Goal: Information Seeking & Learning: Learn about a topic

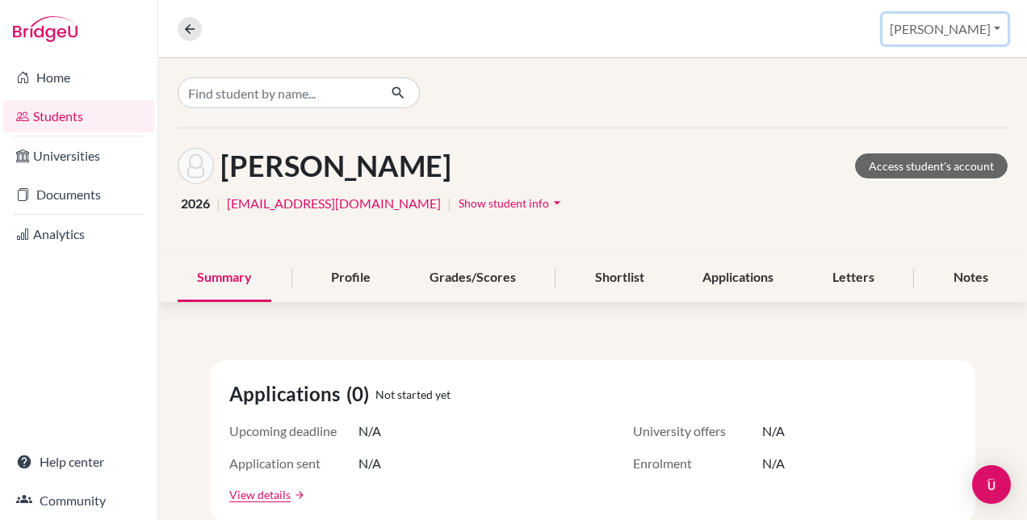
click at [995, 31] on button "[PERSON_NAME]" at bounding box center [944, 29] width 125 height 31
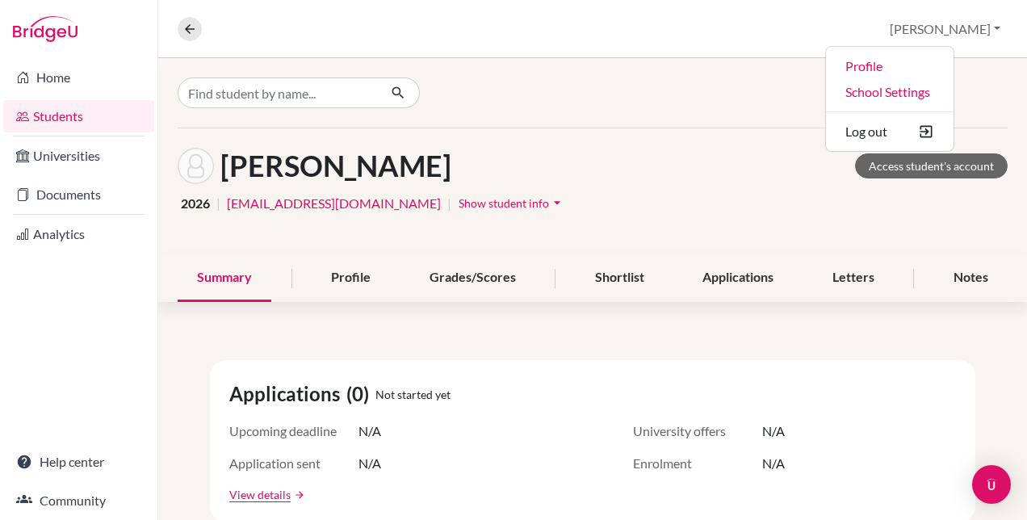
click at [768, 34] on div "Overview Student details [PERSON_NAME] Profile School Settings Log out" at bounding box center [592, 29] width 868 height 58
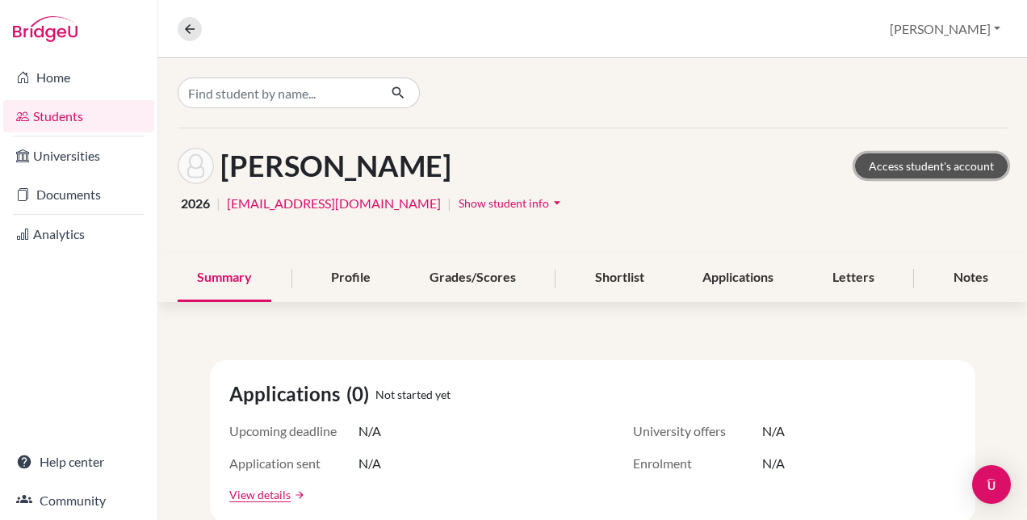
click at [871, 160] on link "Access student's account" at bounding box center [931, 165] width 153 height 25
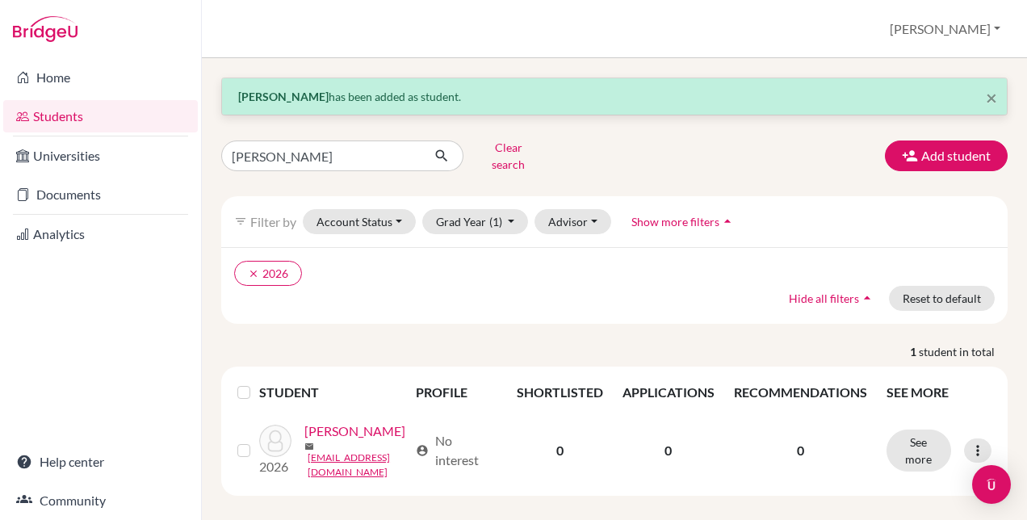
scroll to position [28, 0]
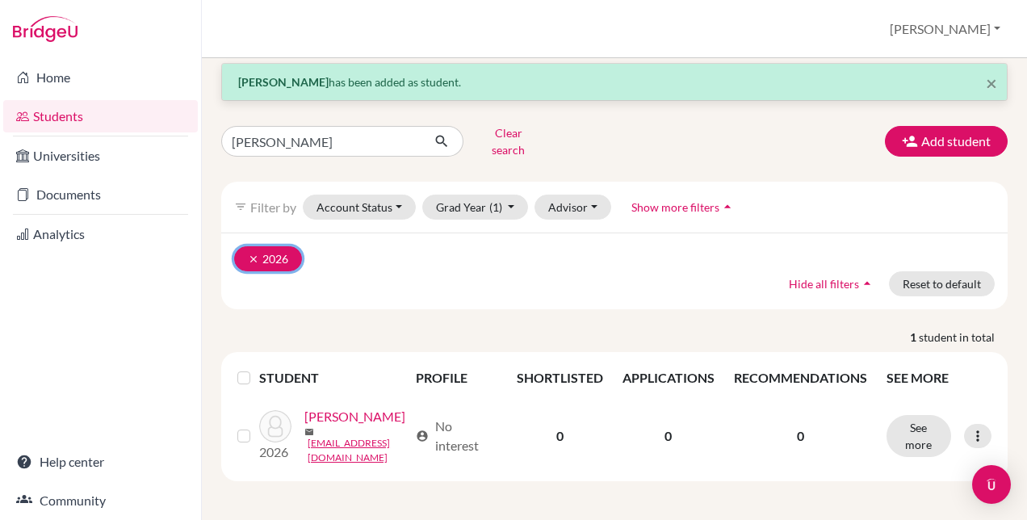
click at [257, 246] on button "clear 2026" at bounding box center [268, 258] width 68 height 25
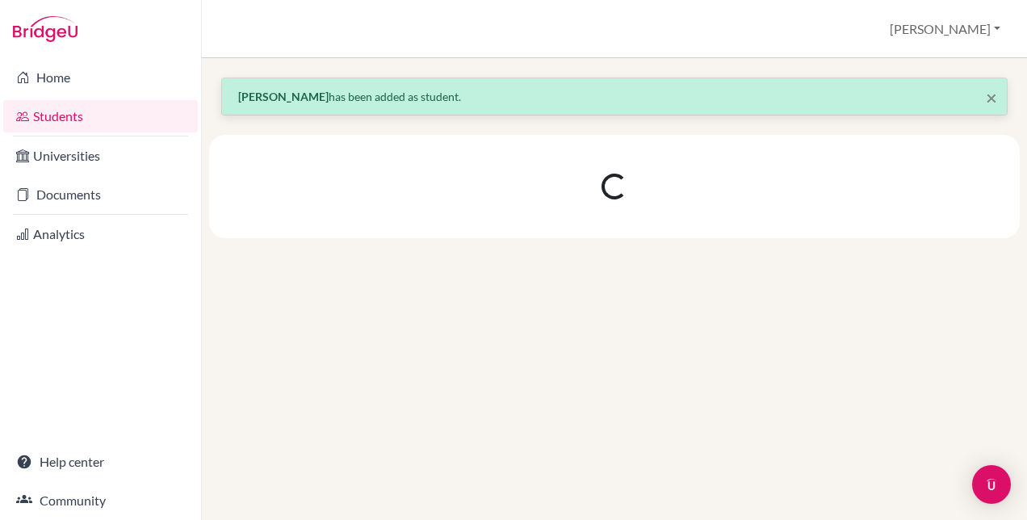
scroll to position [0, 0]
click at [67, 113] on link "Students" at bounding box center [100, 116] width 194 height 32
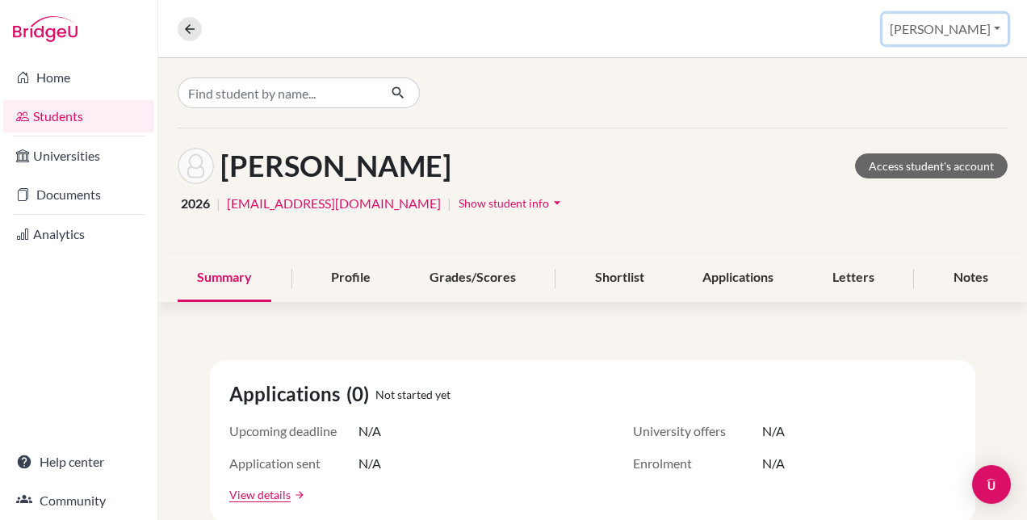
click at [978, 36] on button "[PERSON_NAME]" at bounding box center [944, 29] width 125 height 31
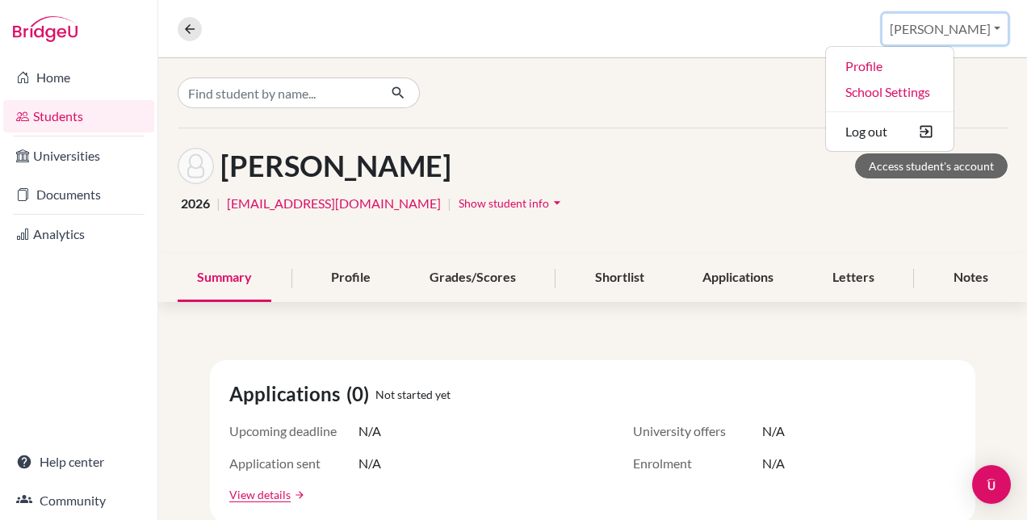
click at [978, 36] on button "[PERSON_NAME]" at bounding box center [944, 29] width 125 height 31
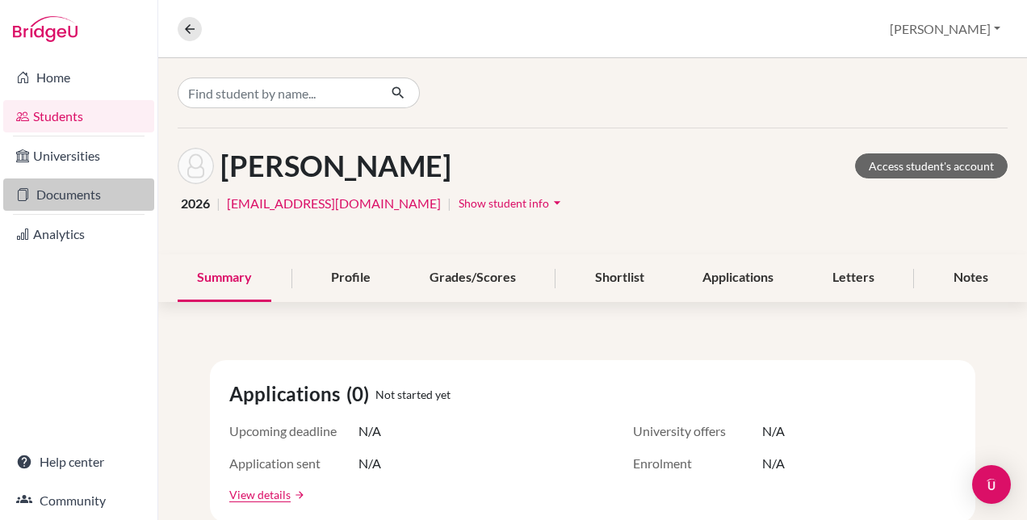
click at [51, 196] on link "Documents" at bounding box center [78, 194] width 151 height 32
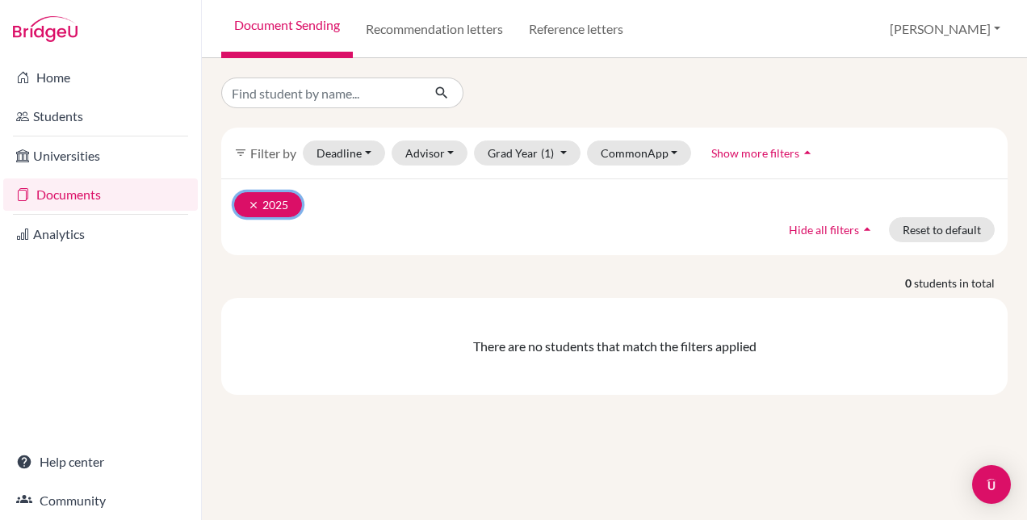
click at [252, 206] on icon "clear" at bounding box center [253, 204] width 11 height 11
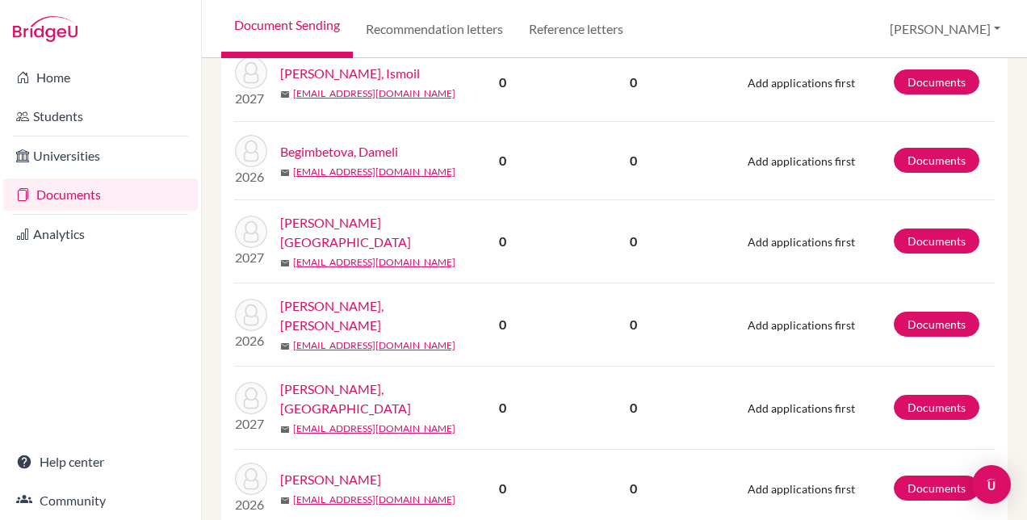
scroll to position [1291, 0]
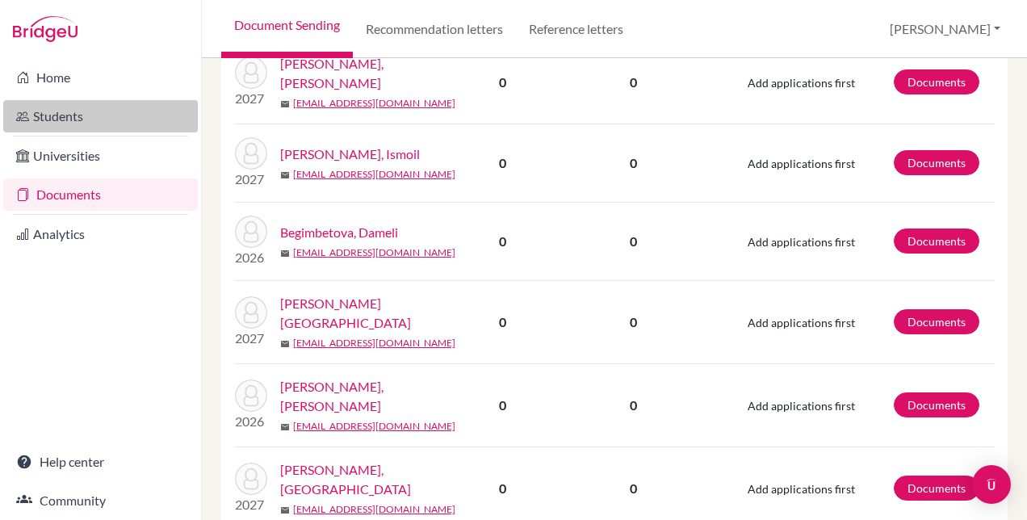
click at [57, 121] on link "Students" at bounding box center [100, 116] width 194 height 32
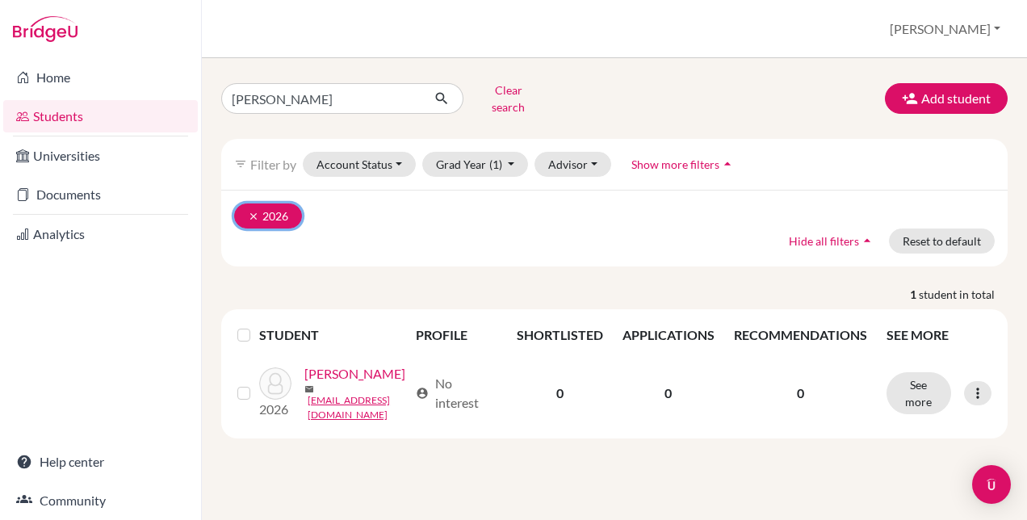
click at [245, 203] on button "clear 2026" at bounding box center [268, 215] width 68 height 25
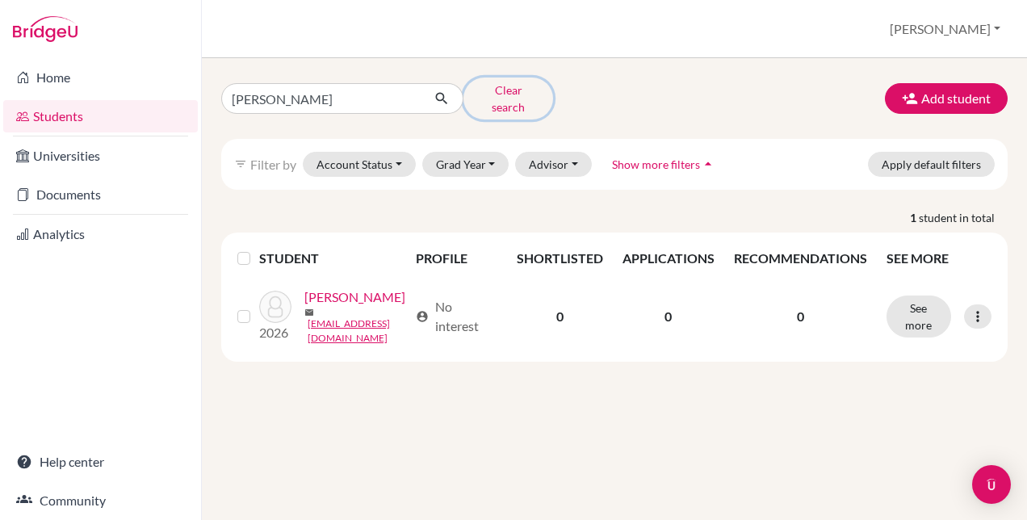
click at [510, 96] on button "Clear search" at bounding box center [508, 98] width 90 height 42
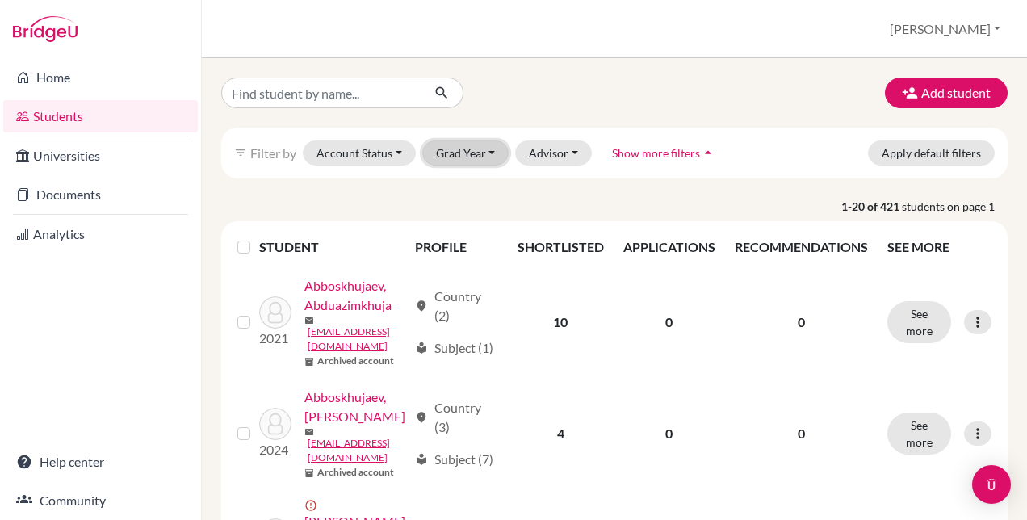
click at [455, 150] on button "Grad Year" at bounding box center [465, 152] width 87 height 25
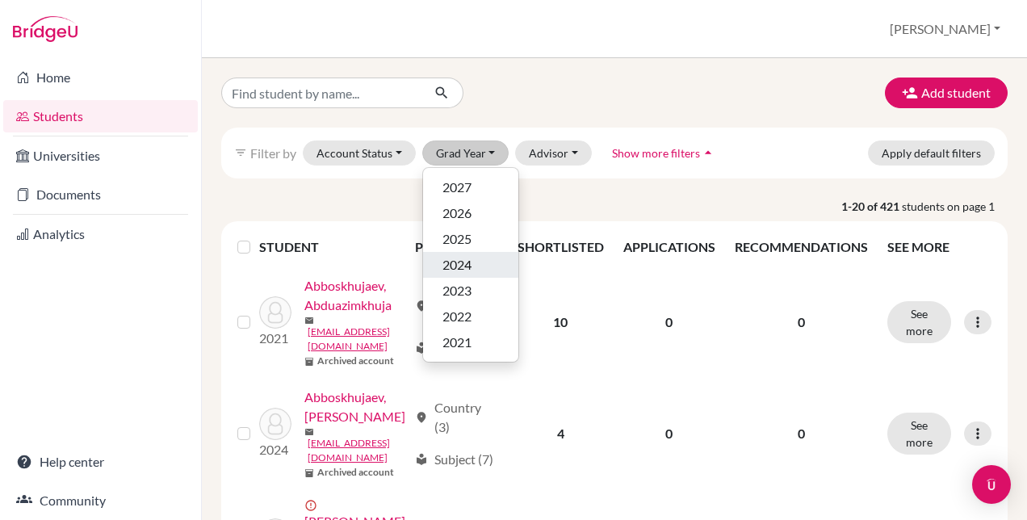
click at [442, 262] on div "2024" at bounding box center [470, 264] width 56 height 19
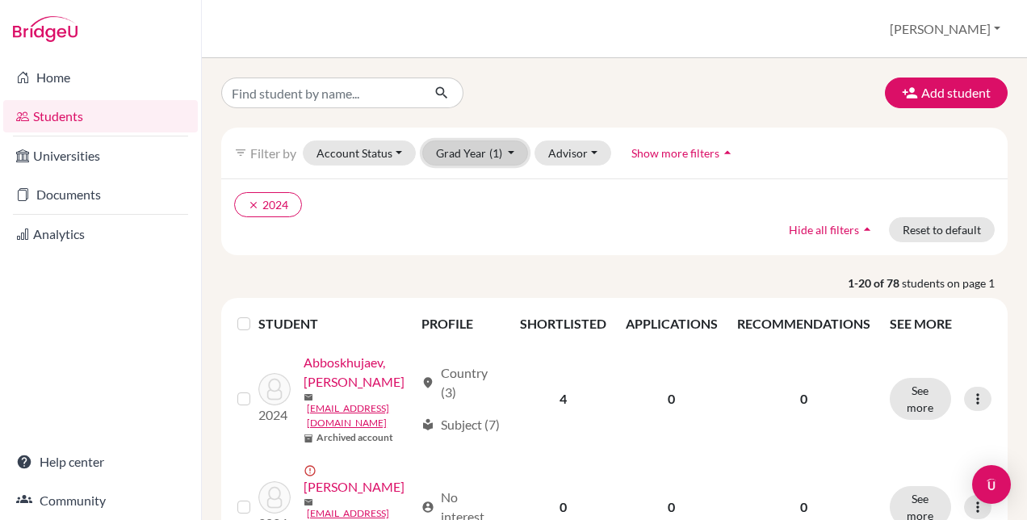
click at [479, 153] on button "Grad Year (1)" at bounding box center [475, 152] width 107 height 25
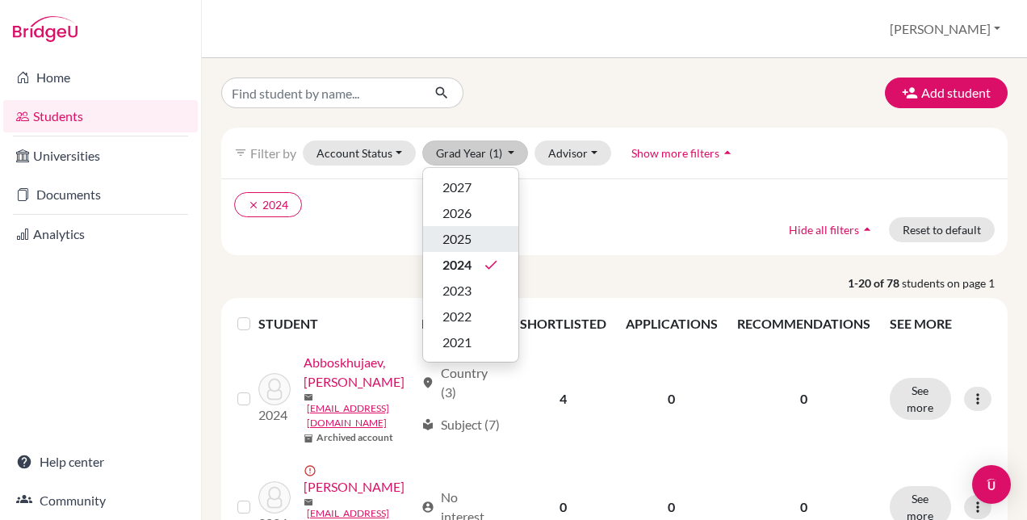
click at [442, 242] on span "2025" at bounding box center [456, 238] width 29 height 19
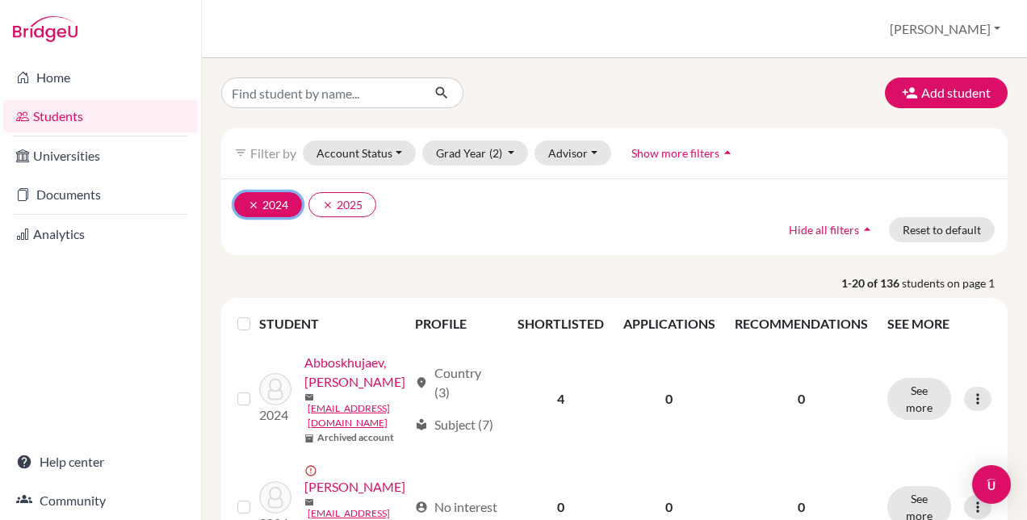
click at [248, 203] on icon "clear" at bounding box center [253, 204] width 11 height 11
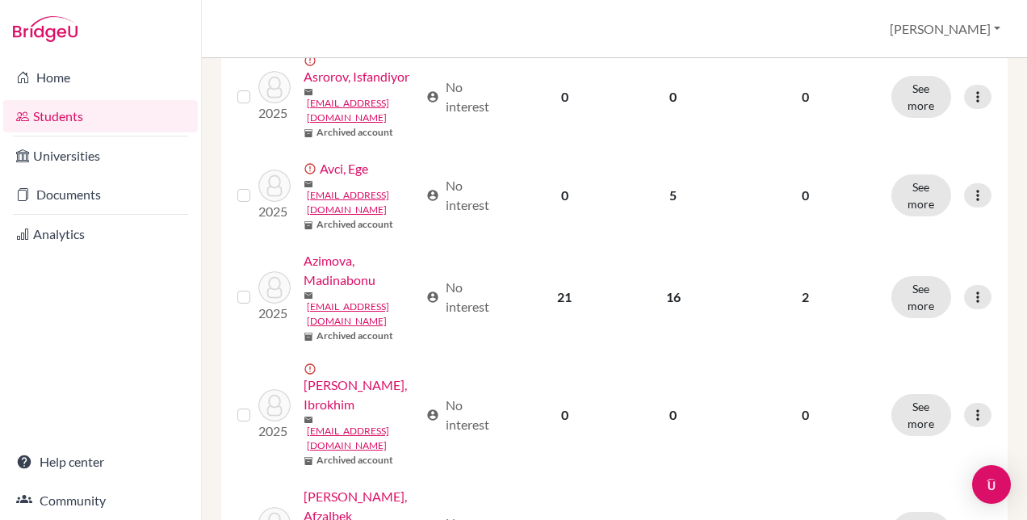
scroll to position [1211, 0]
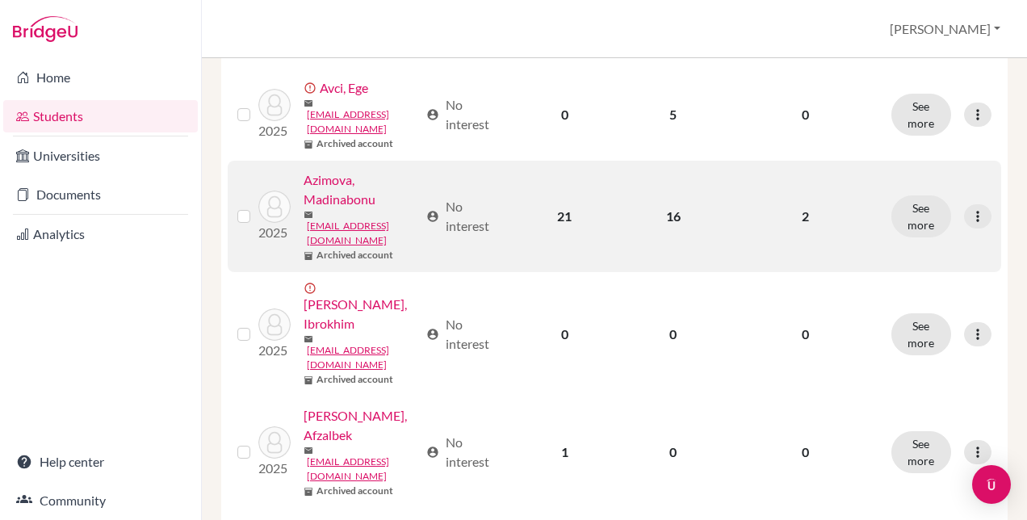
click at [316, 209] on link "Azimova, Madinabonu" at bounding box center [360, 189] width 115 height 39
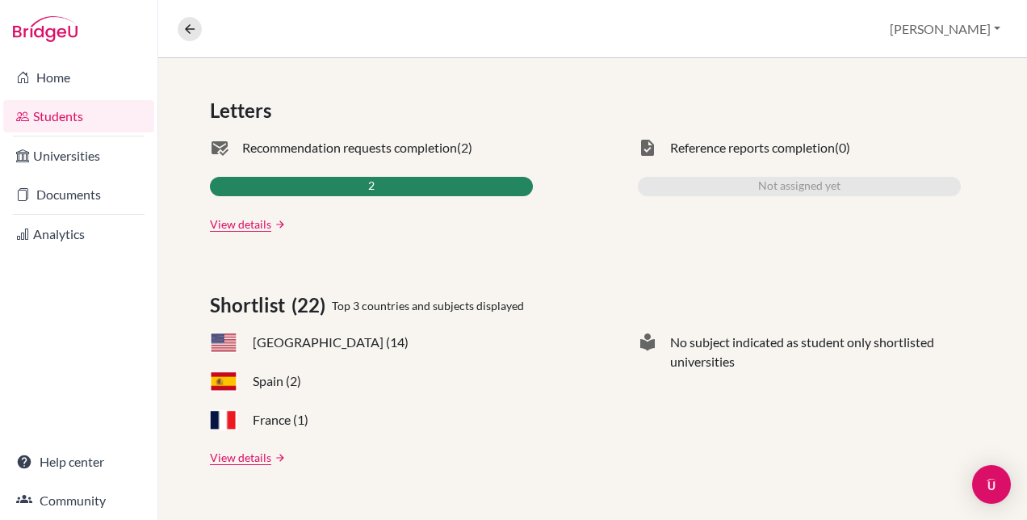
scroll to position [404, 0]
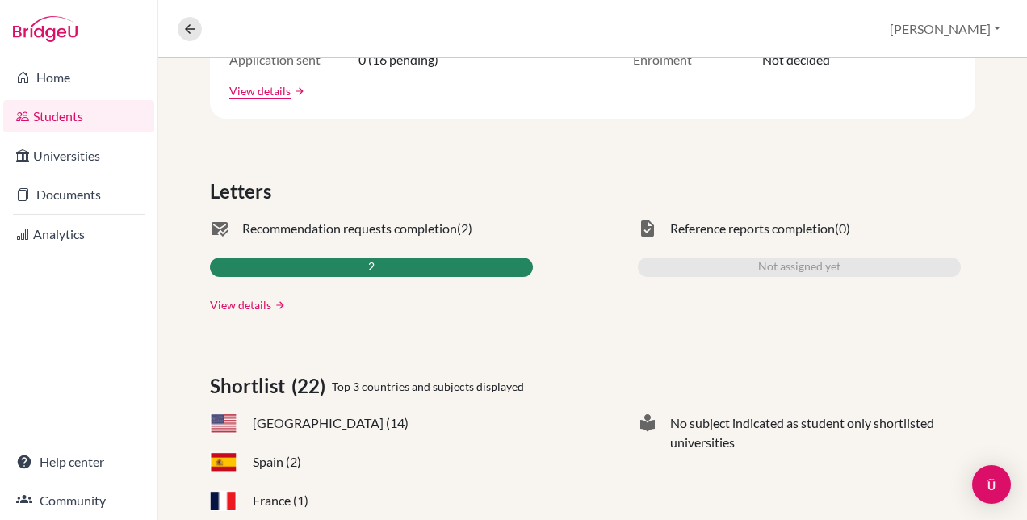
click at [241, 303] on link "View details" at bounding box center [240, 304] width 61 height 17
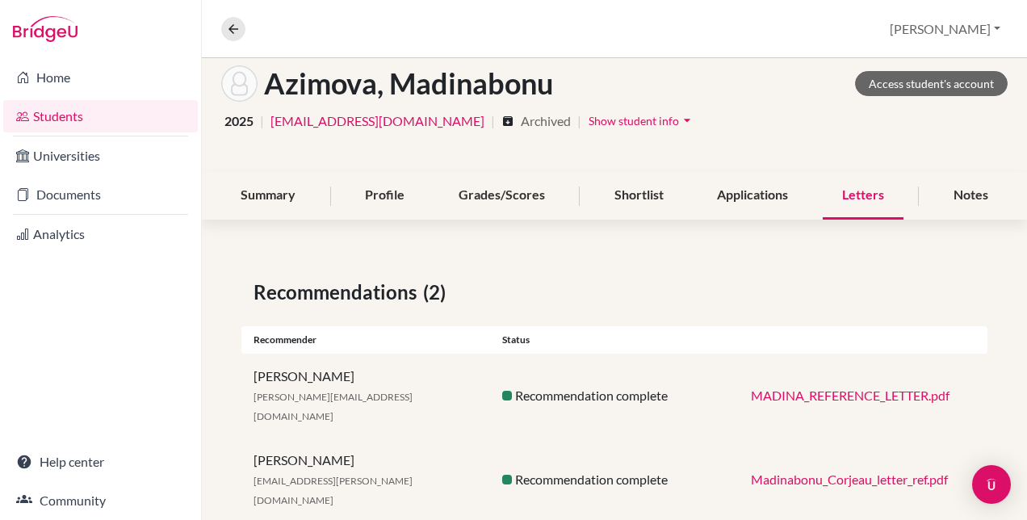
scroll to position [2, 0]
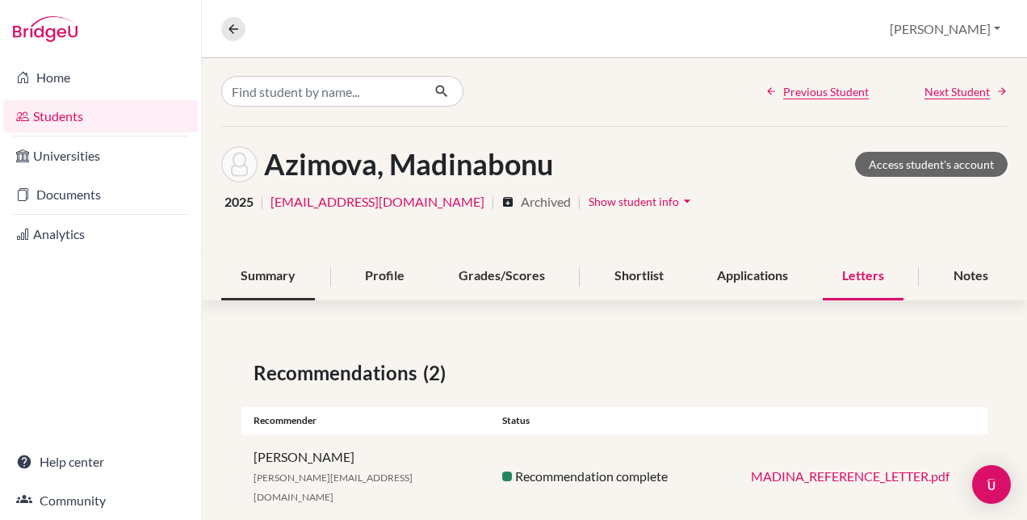
click at [274, 266] on div "Summary" at bounding box center [268, 277] width 94 height 48
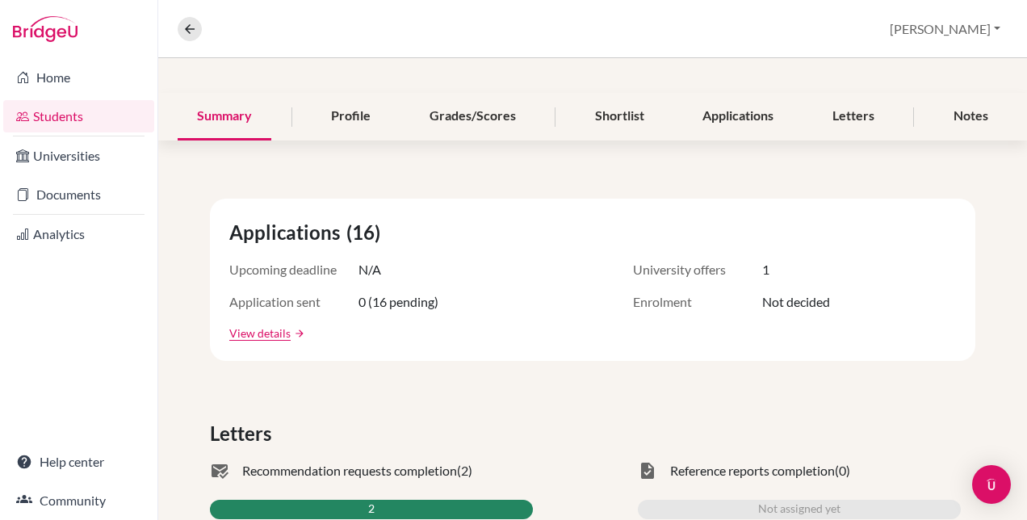
scroll to position [242, 0]
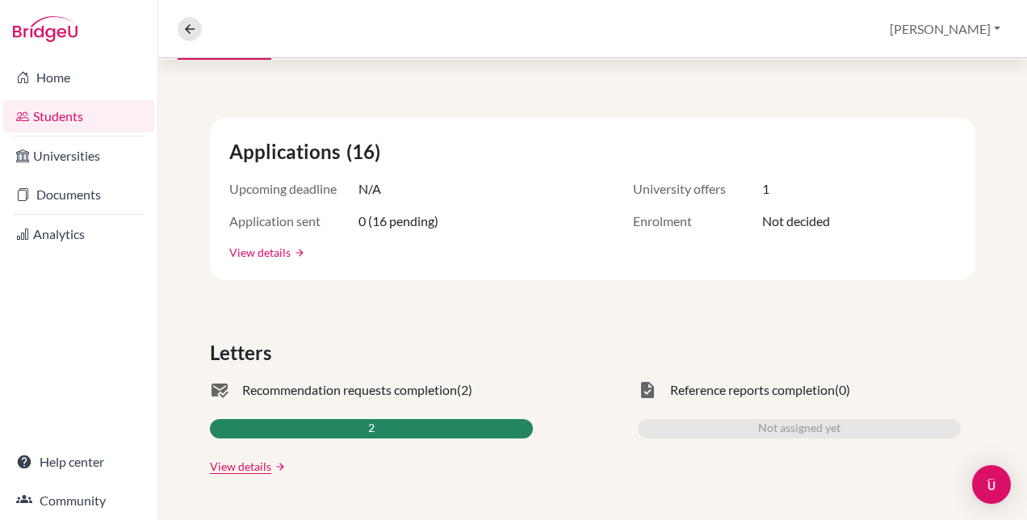
click at [252, 247] on link "View details" at bounding box center [259, 252] width 61 height 17
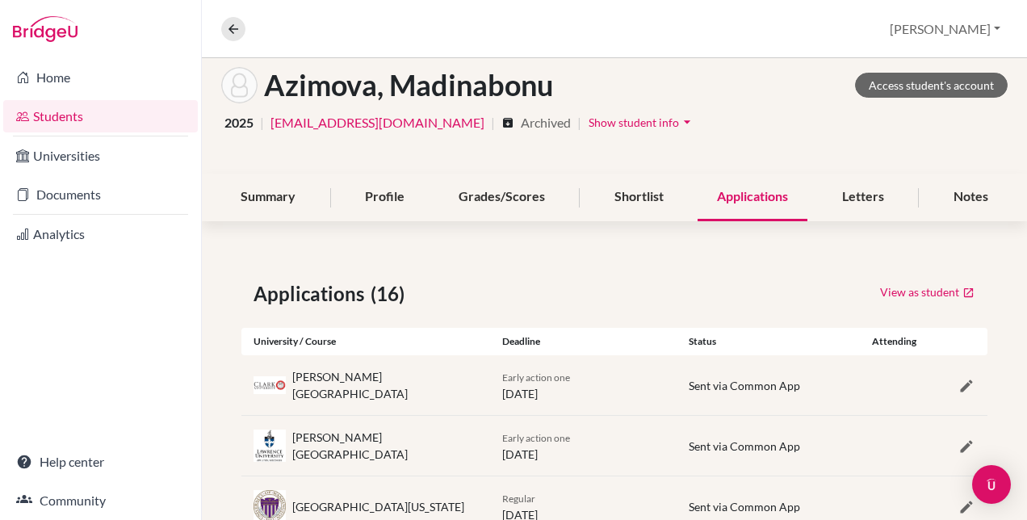
scroll to position [161, 0]
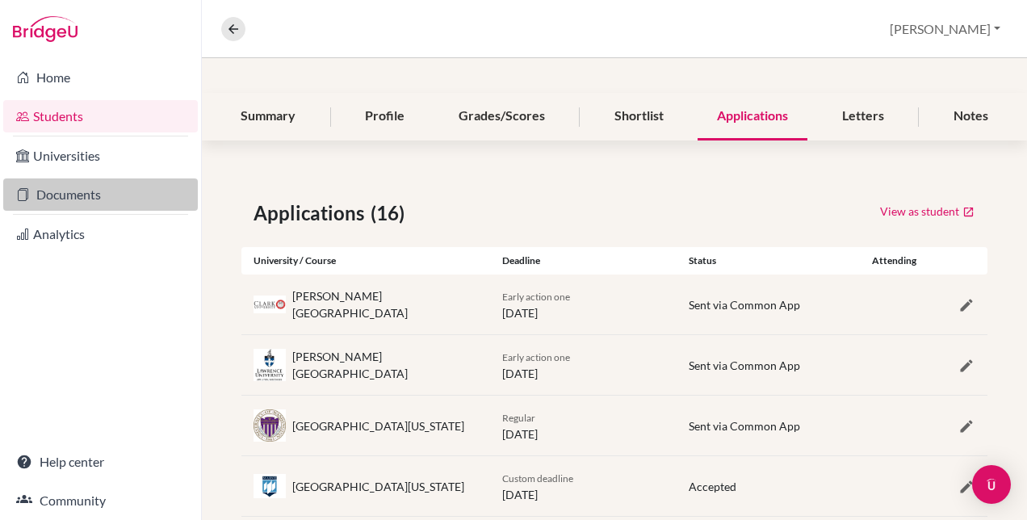
click at [63, 190] on link "Documents" at bounding box center [100, 194] width 194 height 32
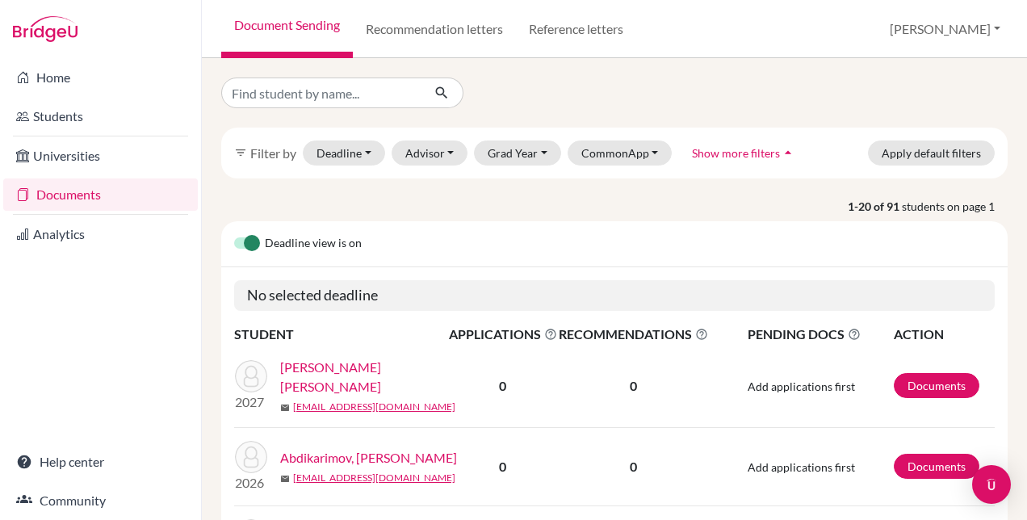
click at [234, 234] on label at bounding box center [234, 234] width 0 height 0
click at [247, 247] on input "checkbox" at bounding box center [240, 242] width 13 height 16
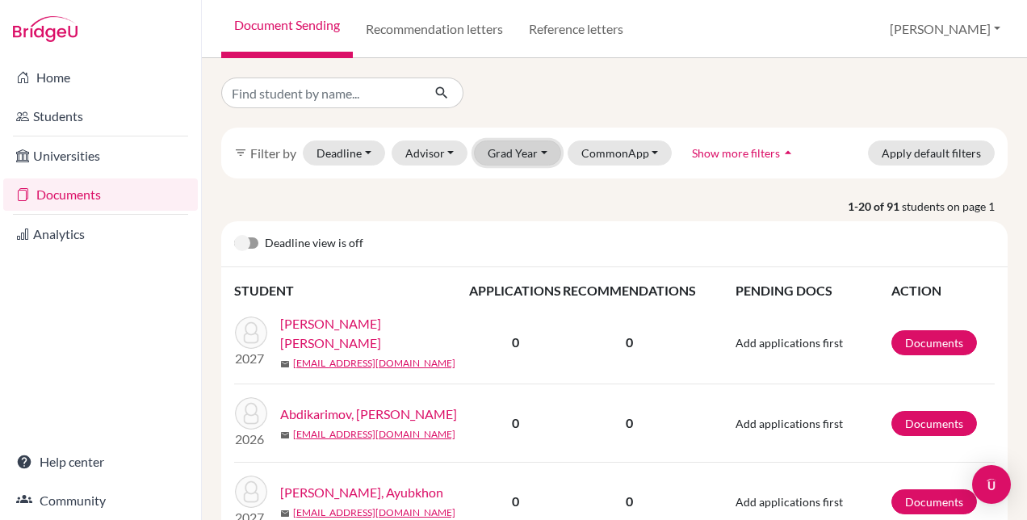
click at [539, 152] on button "Grad Year" at bounding box center [517, 152] width 87 height 25
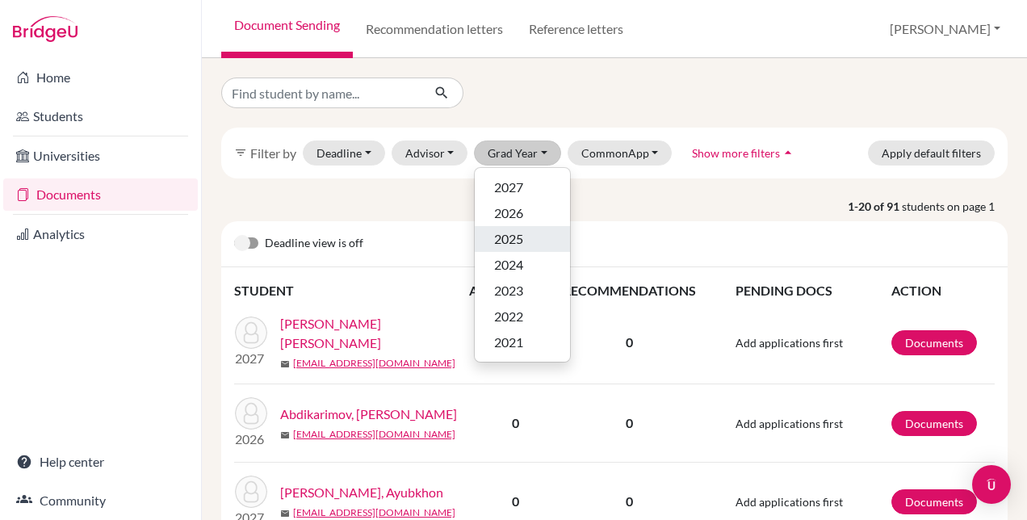
click at [508, 236] on span "2025" at bounding box center [508, 238] width 29 height 19
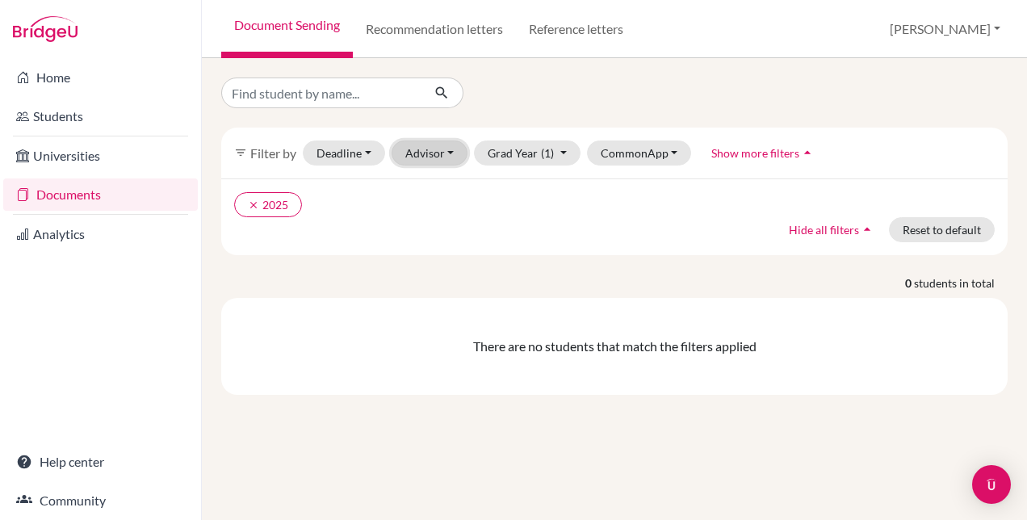
click at [445, 151] on button "Advisor" at bounding box center [429, 152] width 77 height 25
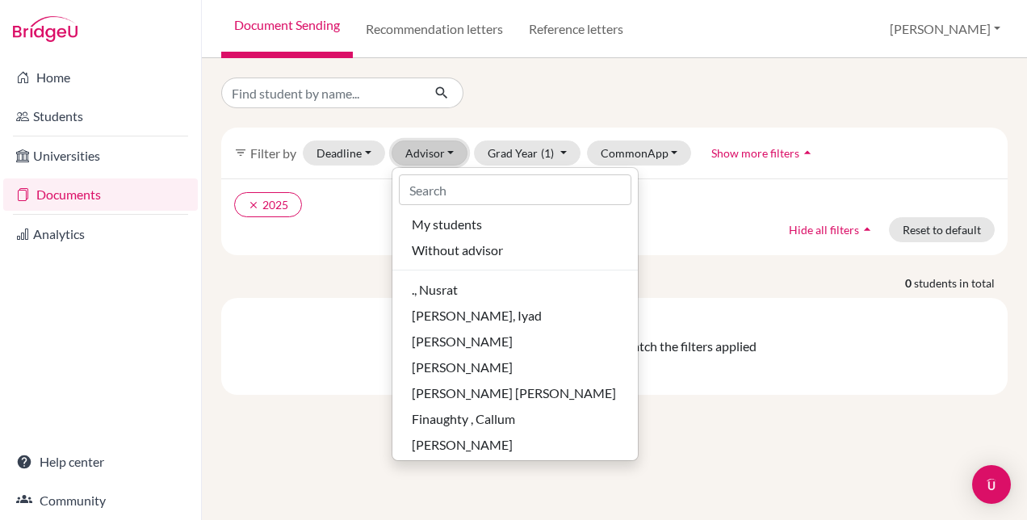
click at [445, 151] on button "Advisor" at bounding box center [429, 152] width 77 height 25
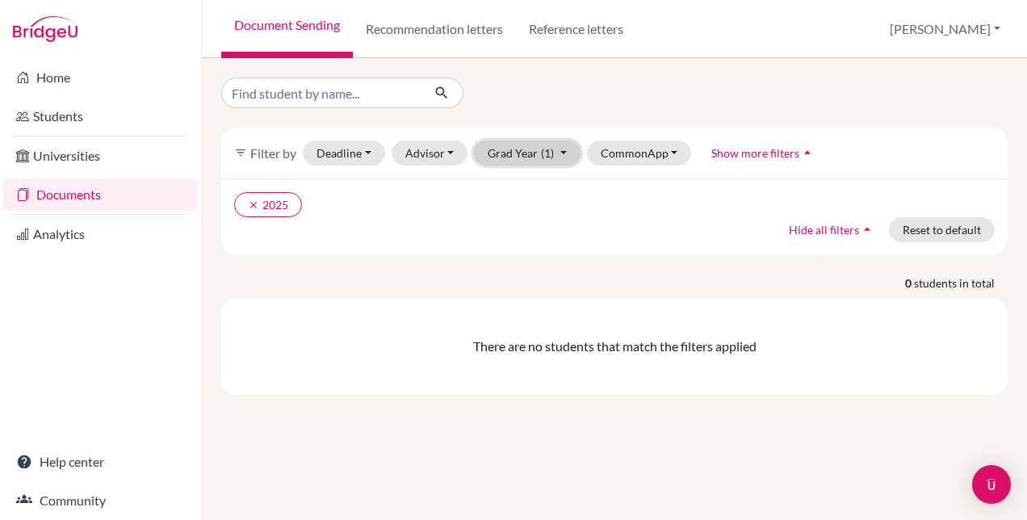
click at [564, 154] on button "Grad Year (1)" at bounding box center [527, 152] width 107 height 25
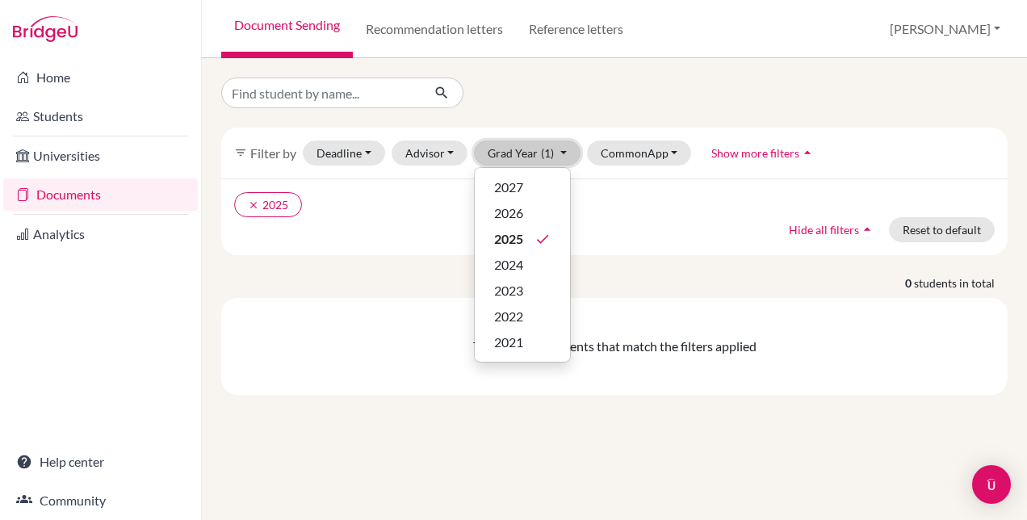
click at [564, 154] on button "Grad Year (1)" at bounding box center [527, 152] width 107 height 25
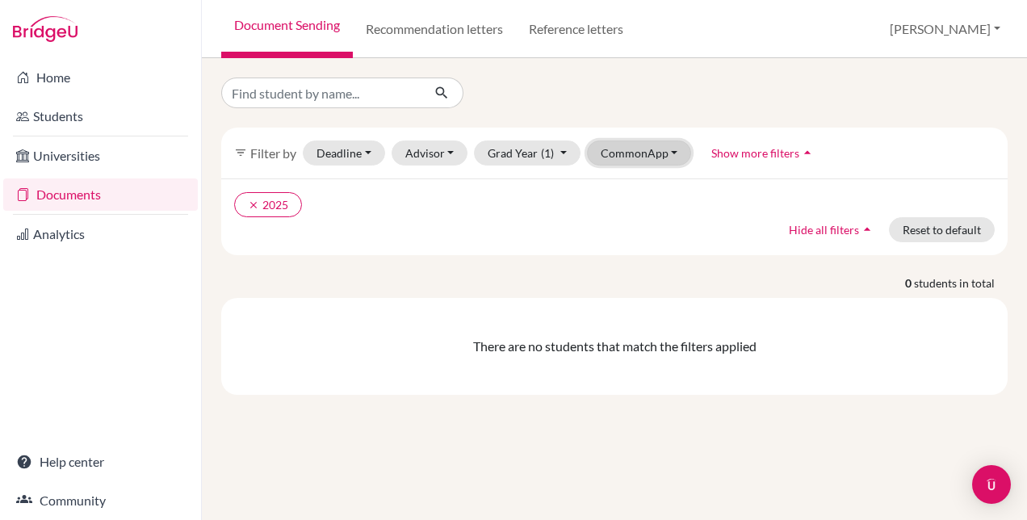
click at [663, 153] on button "CommonApp" at bounding box center [639, 152] width 105 height 25
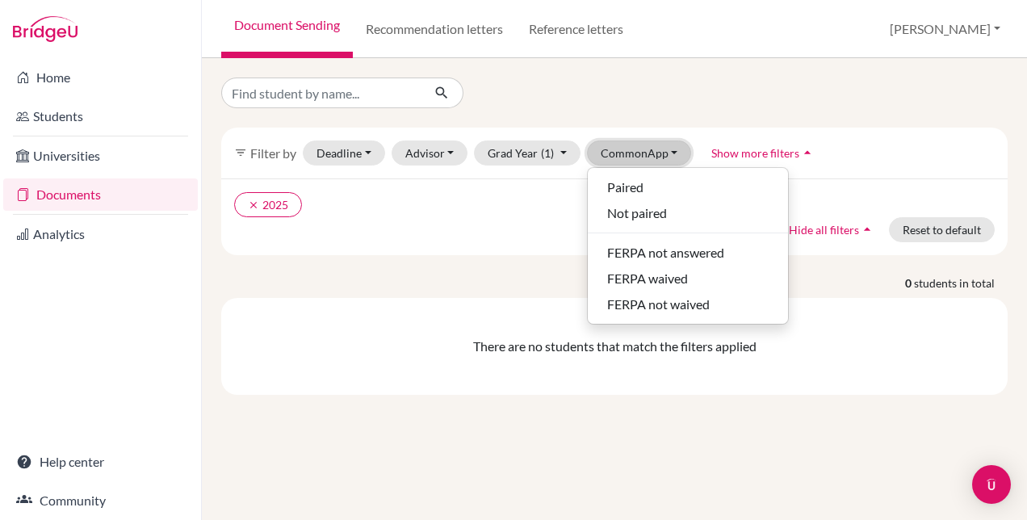
click at [663, 153] on button "CommonApp" at bounding box center [639, 152] width 105 height 25
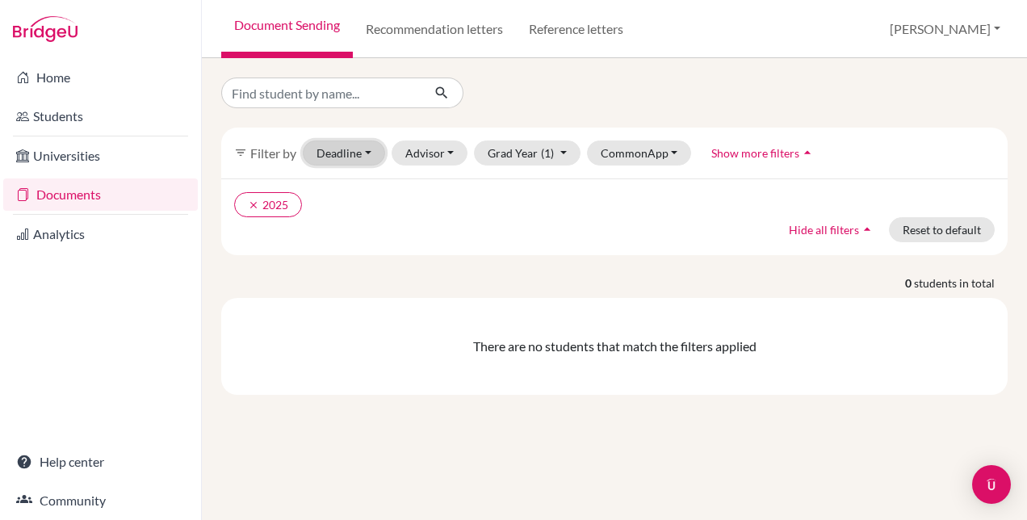
click at [362, 151] on button "Deadline - Select a date range Or double click for a single date selection Toda…" at bounding box center [344, 152] width 82 height 25
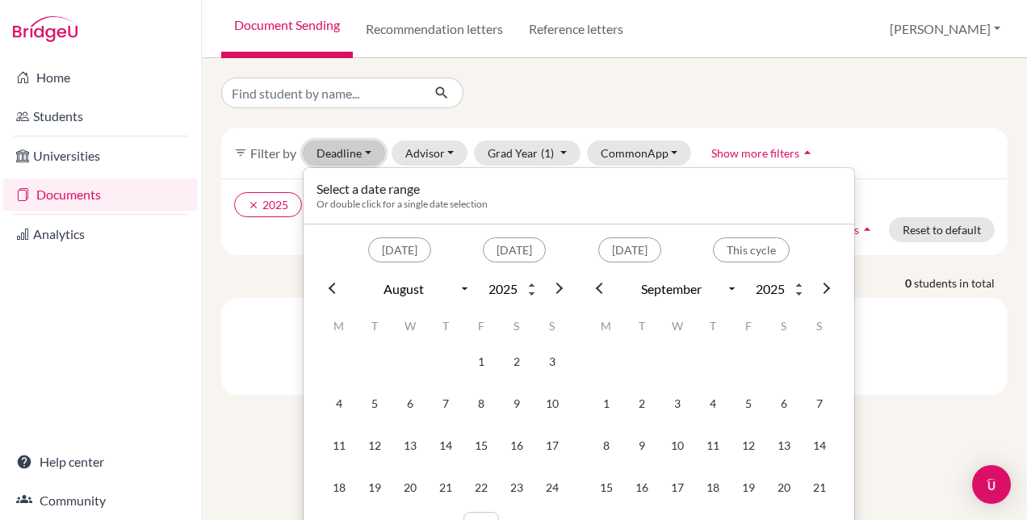
click at [363, 153] on button "Deadline - Select a date range Or double click for a single date selection Toda…" at bounding box center [344, 152] width 82 height 25
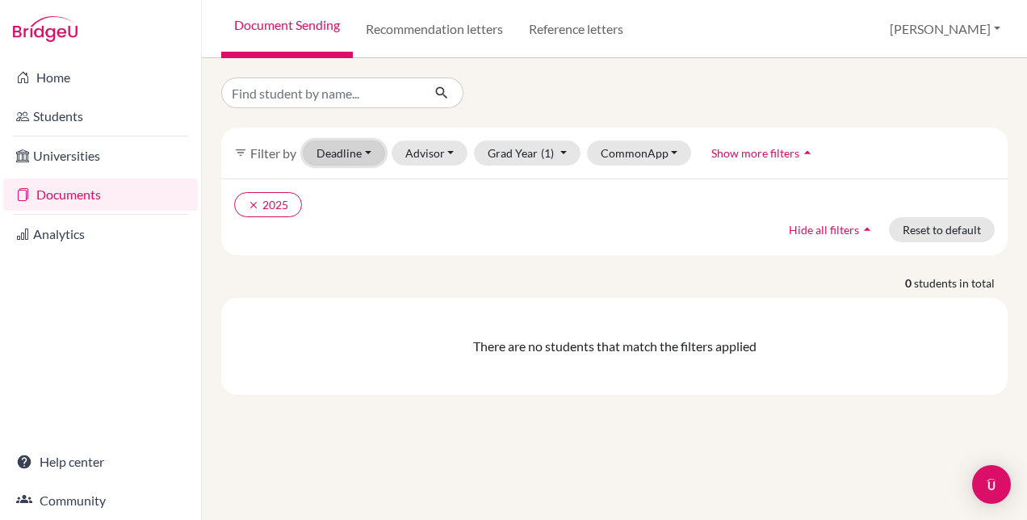
click at [368, 152] on button "Deadline - Select a date range Or double click for a single date selection Toda…" at bounding box center [344, 152] width 82 height 25
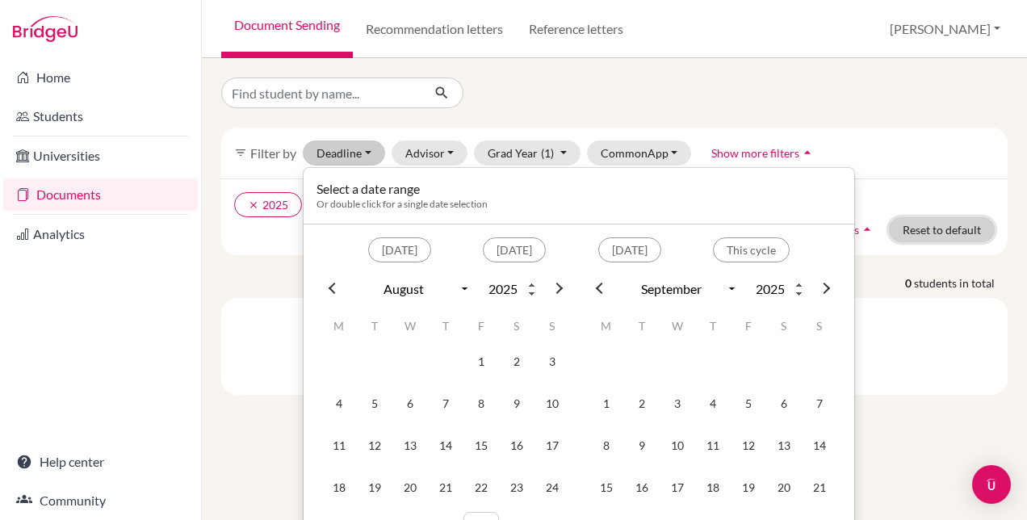
click at [938, 234] on button "Reset to default" at bounding box center [942, 229] width 106 height 25
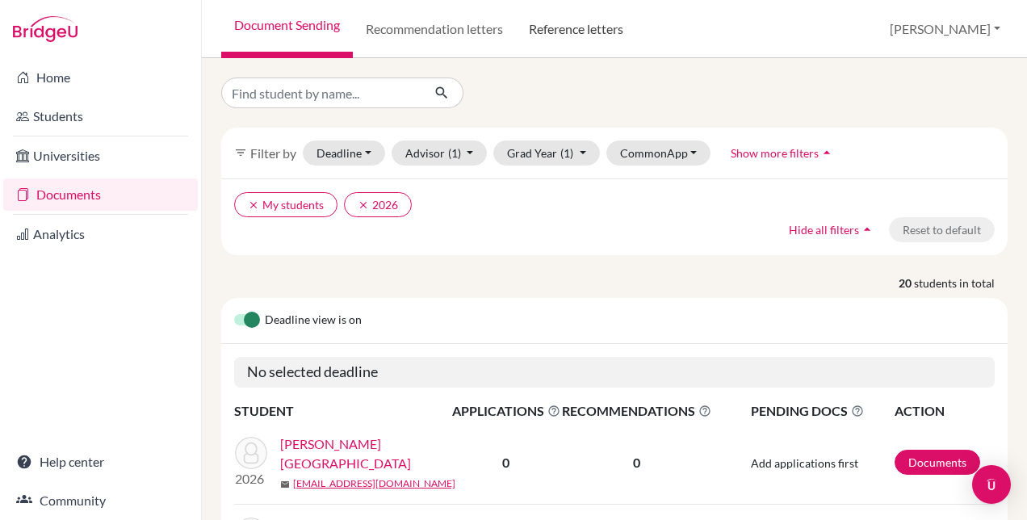
click at [604, 25] on link "Reference letters" at bounding box center [576, 29] width 120 height 58
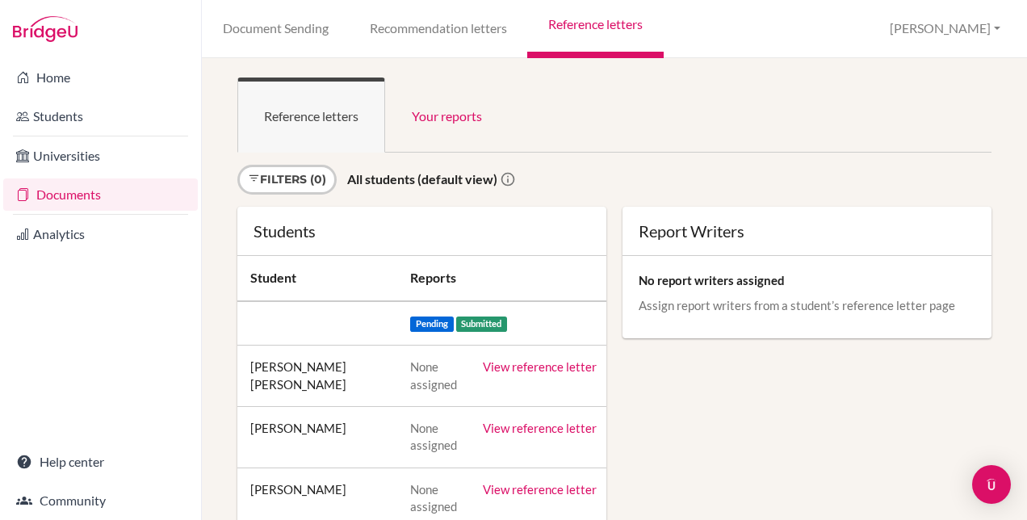
click at [449, 31] on link "Recommendation letters" at bounding box center [438, 29] width 178 height 58
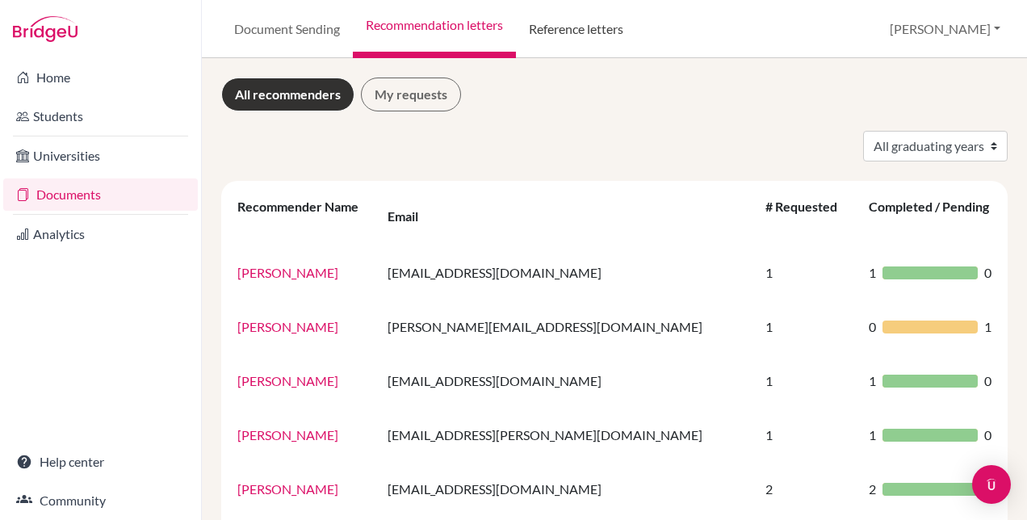
click at [567, 35] on link "Reference letters" at bounding box center [576, 29] width 120 height 58
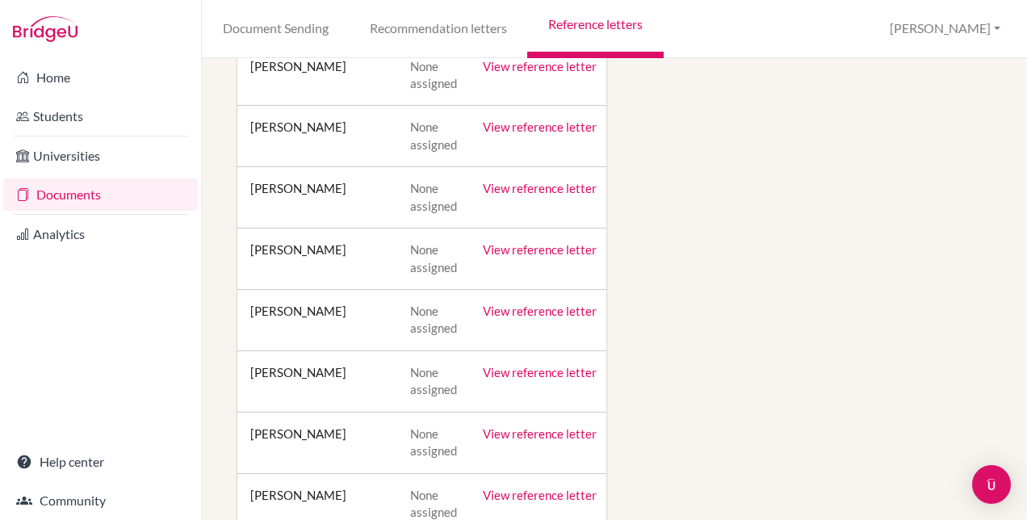
scroll to position [565, 0]
